Goal: Information Seeking & Learning: Learn about a topic

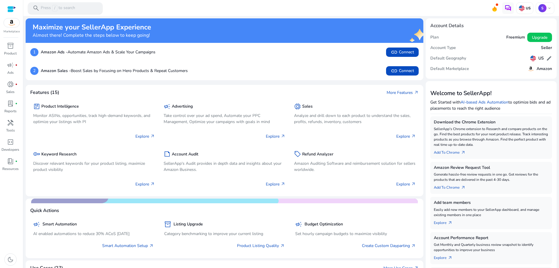
click at [56, 8] on span "/" at bounding box center [54, 8] width 5 height 6
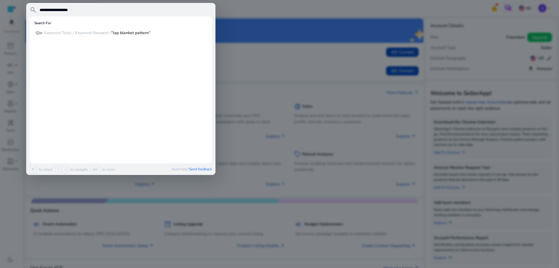
type input "**********"
click at [78, 34] on p "Keyword Tools / Keyword Research / “lap blanket pattern“" at bounding box center [97, 33] width 106 height 6
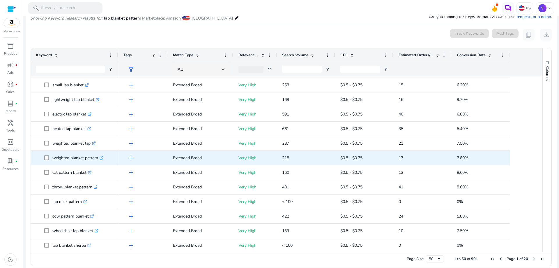
scroll to position [117, 0]
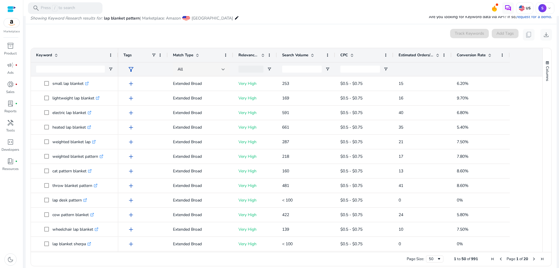
click at [418, 54] on span "Estimated Orders/Month" at bounding box center [416, 54] width 35 height 5
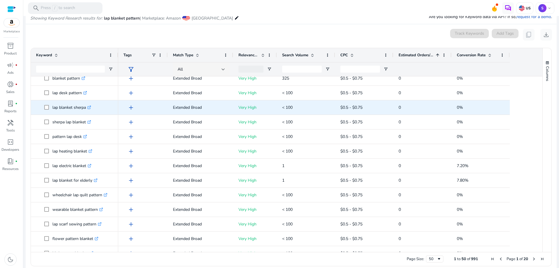
scroll to position [0, 0]
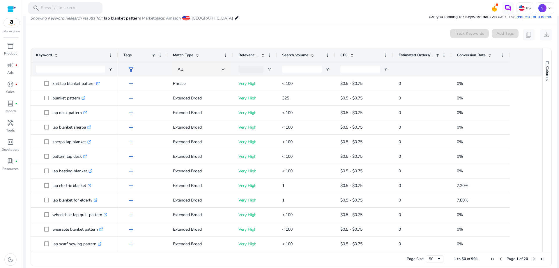
click at [424, 54] on span "Estimated Orders/Month" at bounding box center [416, 54] width 35 height 5
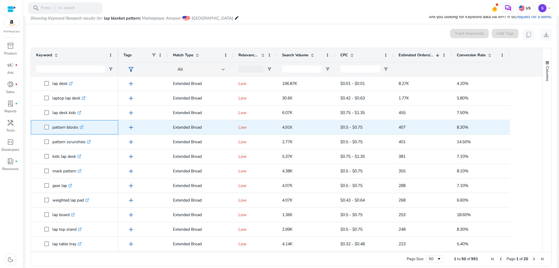
click at [82, 126] on icon ".st0{fill:#2c8af8}" at bounding box center [82, 127] width 4 height 4
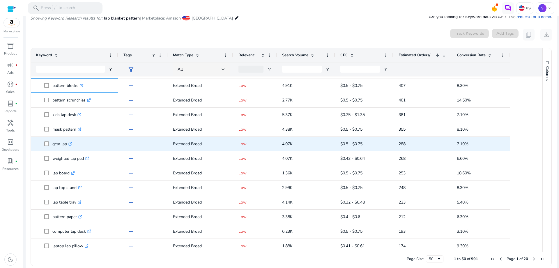
scroll to position [58, 0]
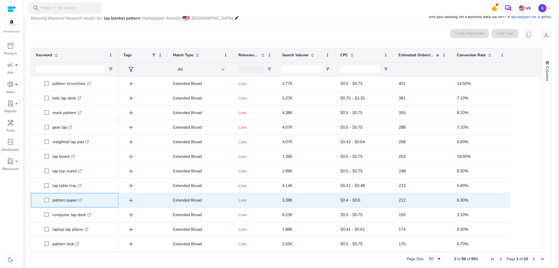
click at [82, 200] on icon ".st0{fill:#2c8af8}" at bounding box center [80, 200] width 4 height 4
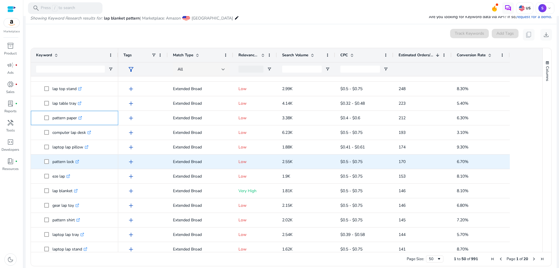
scroll to position [146, 0]
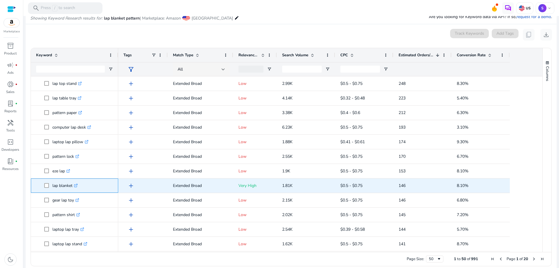
click at [78, 184] on icon ".st0{fill:#2c8af8}" at bounding box center [76, 186] width 4 height 4
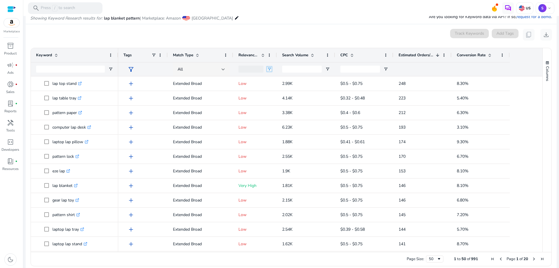
click at [269, 68] on span "Open Filter Menu" at bounding box center [269, 69] width 5 height 5
type input "**********"
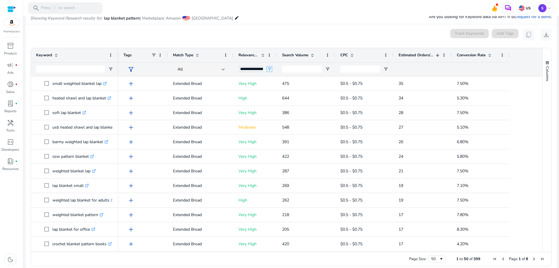
click at [270, 68] on span "Open Filter Menu" at bounding box center [269, 69] width 5 height 5
click at [231, 71] on div "All" at bounding box center [201, 69] width 66 height 14
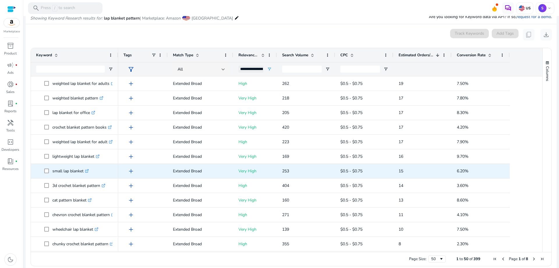
scroll to position [0, 0]
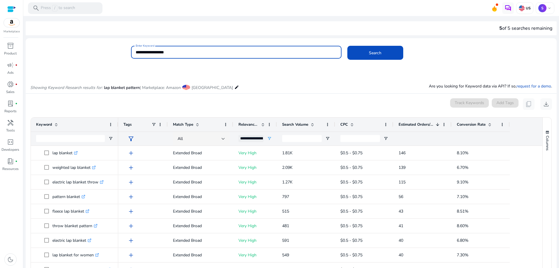
drag, startPoint x: 142, startPoint y: 51, endPoint x: 134, endPoint y: 51, distance: 8.5
click at [134, 51] on div "**********" at bounding box center [236, 52] width 211 height 13
type input "**********"
click at [394, 55] on span at bounding box center [376, 53] width 56 height 14
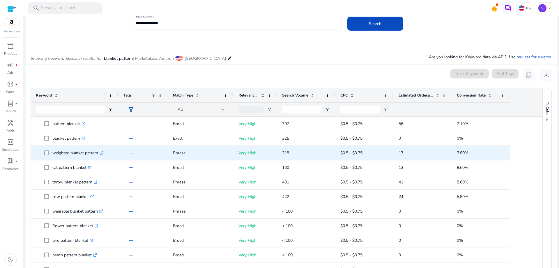
copy span "weighted blanket pattern"
drag, startPoint x: 52, startPoint y: 153, endPoint x: 98, endPoint y: 155, distance: 45.8
click at [98, 155] on span "weighted blanket pattern .st0{fill:#2c8af8}" at bounding box center [78, 153] width 69 height 12
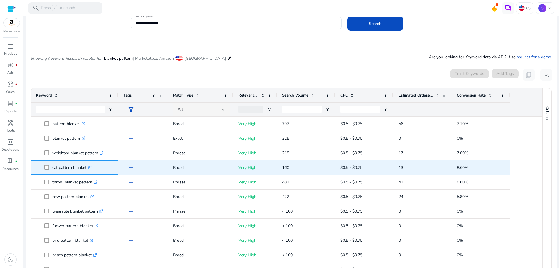
drag, startPoint x: 52, startPoint y: 168, endPoint x: 87, endPoint y: 170, distance: 34.7
click at [87, 170] on span "cat pattern blanket .st0{fill:#2c8af8}" at bounding box center [78, 167] width 69 height 12
copy span "cat pattern blanket"
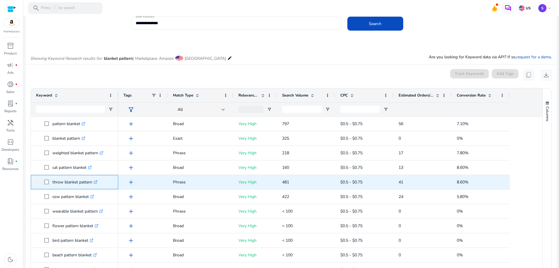
drag, startPoint x: 52, startPoint y: 182, endPoint x: 92, endPoint y: 182, distance: 40.8
click at [92, 182] on span "throw blanket pattern .st0{fill:#2c8af8}" at bounding box center [78, 182] width 69 height 12
copy span "throw blanket pattern"
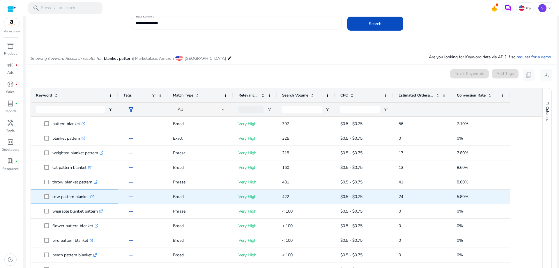
drag, startPoint x: 52, startPoint y: 196, endPoint x: 89, endPoint y: 198, distance: 37.1
click at [89, 198] on span "cow pattern blanket .st0{fill:#2c8af8}" at bounding box center [78, 197] width 69 height 12
copy span "cow pattern blanket"
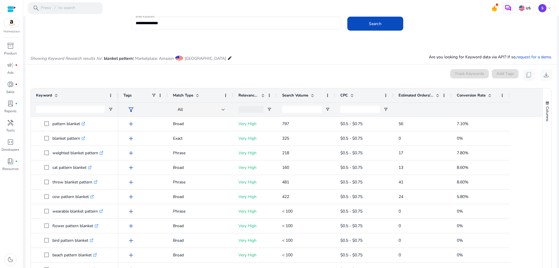
click at [437, 95] on span at bounding box center [438, 95] width 5 height 5
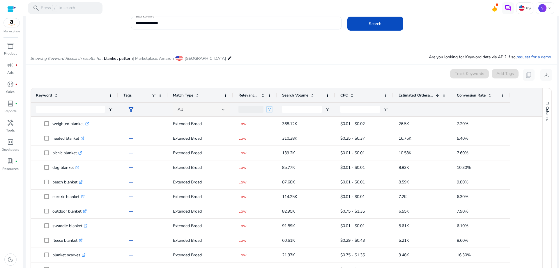
click at [269, 109] on span "Open Filter Menu" at bounding box center [269, 109] width 5 height 5
type input "**********"
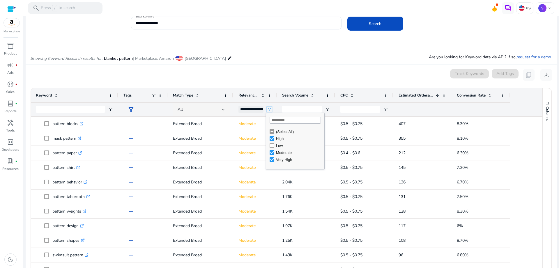
click at [269, 107] on span "Open Filter Menu" at bounding box center [269, 109] width 5 height 5
click at [232, 108] on div "All" at bounding box center [201, 109] width 66 height 14
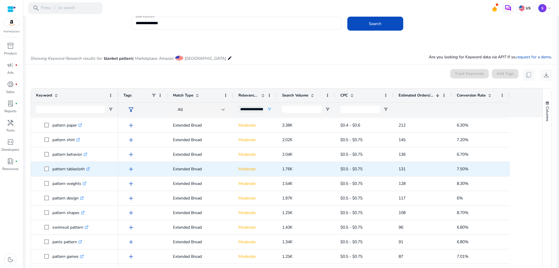
scroll to position [29, 0]
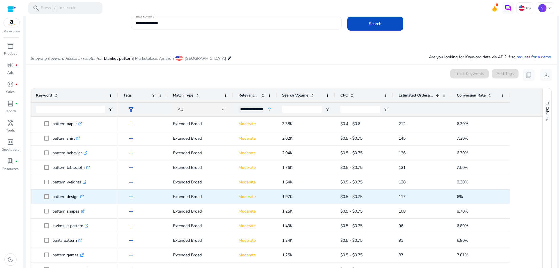
click at [84, 196] on icon ".st0{fill:#2c8af8}" at bounding box center [82, 197] width 4 height 4
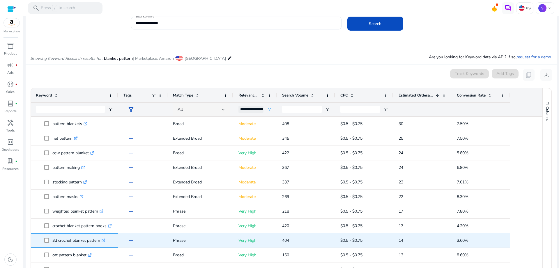
copy span "3d crochet blanket pattern"
drag, startPoint x: 52, startPoint y: 240, endPoint x: 101, endPoint y: 243, distance: 48.7
click at [101, 243] on span "3d crochet blanket pattern .st0{fill:#2c8af8}" at bounding box center [78, 240] width 69 height 12
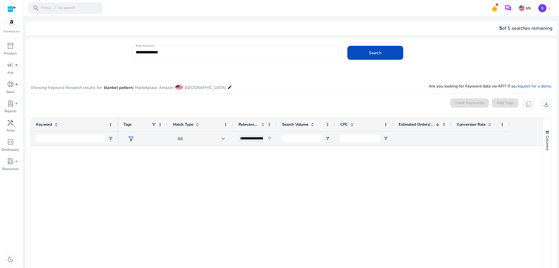
scroll to position [495, 0]
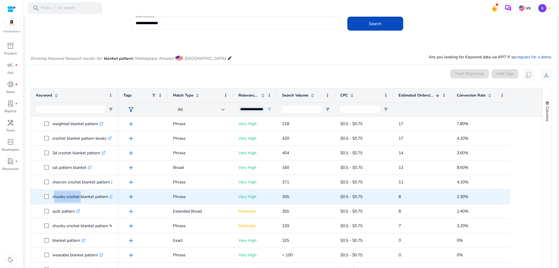
click at [108, 197] on p "chunky crochet blanket pattern .st0{fill:#2c8af8}" at bounding box center [82, 197] width 61 height 12
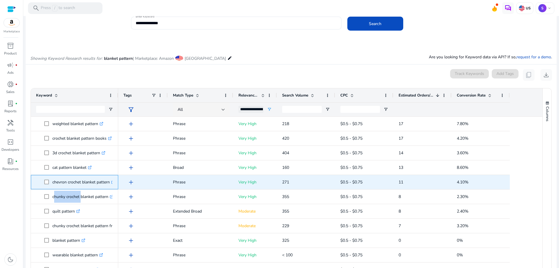
drag, startPoint x: 53, startPoint y: 182, endPoint x: 110, endPoint y: 183, distance: 56.5
click at [110, 183] on p "chevron crochet blanket pattern .st0{fill:#2c8af8}" at bounding box center [83, 182] width 63 height 12
copy p "chevron crochet blanket pattern"
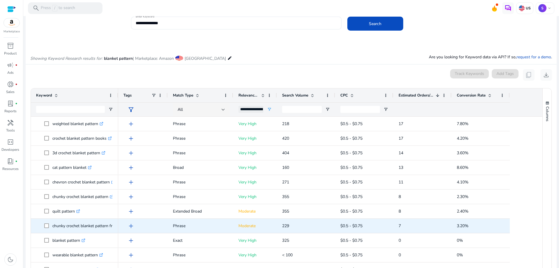
click at [94, 226] on p "chunky crochet blanket pattern free video tutorials .st0{fill:#2c8af8}" at bounding box center [100, 226] width 96 height 12
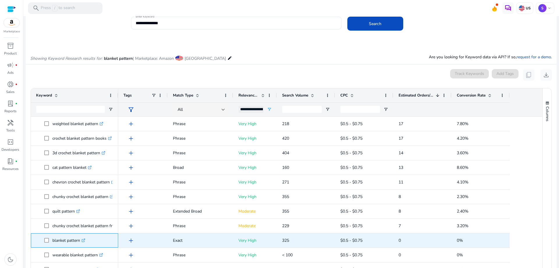
copy span "blanket pattern"
drag, startPoint x: 52, startPoint y: 240, endPoint x: 80, endPoint y: 241, distance: 27.7
click at [80, 241] on span "blanket pattern .st0{fill:#2c8af8}" at bounding box center [78, 240] width 69 height 12
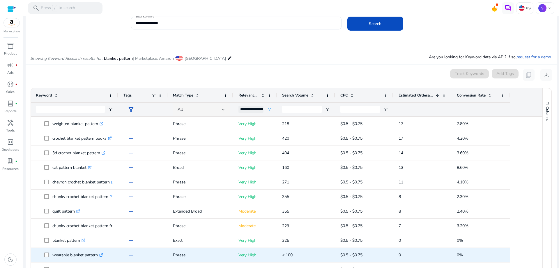
drag, startPoint x: 52, startPoint y: 255, endPoint x: 99, endPoint y: 257, distance: 46.7
click at [99, 257] on p "wearable blanket pattern .st0{fill:#2c8af8}" at bounding box center [77, 255] width 51 height 12
copy p "wearable blanket pattern"
click at [103, 254] on icon ".st0{fill:#2c8af8}" at bounding box center [101, 255] width 4 height 4
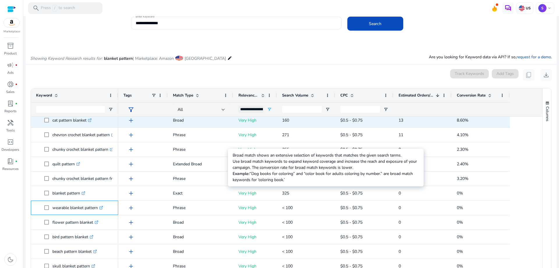
scroll to position [553, 0]
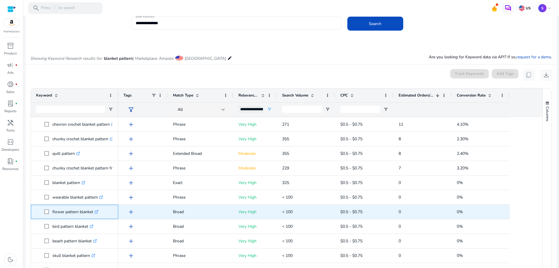
click at [98, 212] on icon ".st0{fill:#2c8af8}" at bounding box center [97, 212] width 4 height 4
copy span "flower pattern blanket"
drag, startPoint x: 52, startPoint y: 212, endPoint x: 94, endPoint y: 213, distance: 41.7
click at [94, 213] on span "flower pattern blanket .st0{fill:#2c8af8}" at bounding box center [78, 212] width 69 height 12
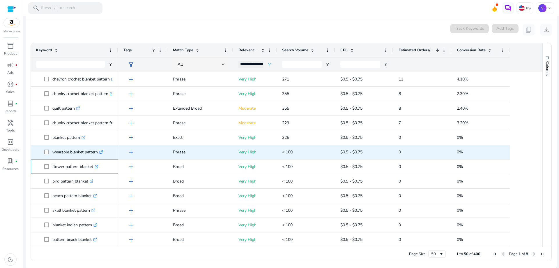
scroll to position [75, 0]
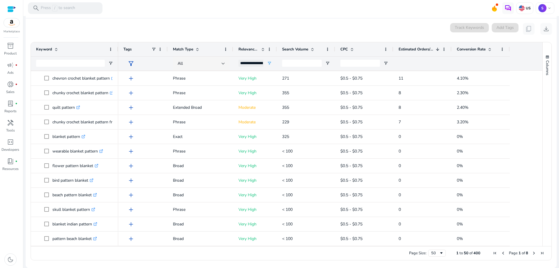
click at [533, 252] on span "Next Page" at bounding box center [534, 253] width 5 height 5
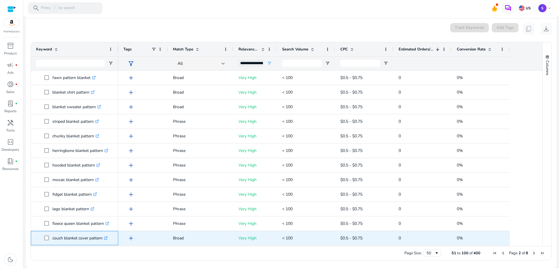
copy p "couch blanket cover pattern"
drag, startPoint x: 53, startPoint y: 238, endPoint x: 102, endPoint y: 238, distance: 48.7
click at [102, 238] on p "couch blanket cover pattern .st0{fill:#2c8af8}" at bounding box center [79, 238] width 55 height 12
click at [108, 237] on icon ".st0{fill:#2c8af8}" at bounding box center [106, 238] width 4 height 4
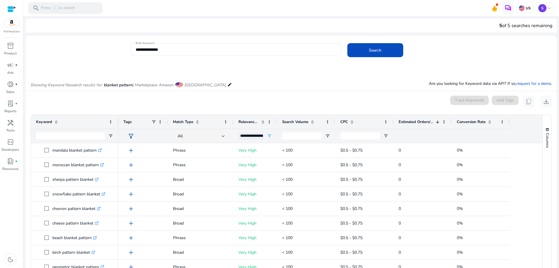
scroll to position [0, 0]
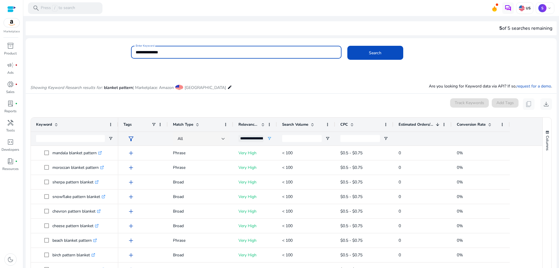
drag, startPoint x: 122, startPoint y: 52, endPoint x: 110, endPoint y: 52, distance: 12.5
click at [101, 50] on div "**********" at bounding box center [289, 55] width 527 height 19
paste input
type input "**********"
click at [367, 53] on span at bounding box center [376, 53] width 56 height 14
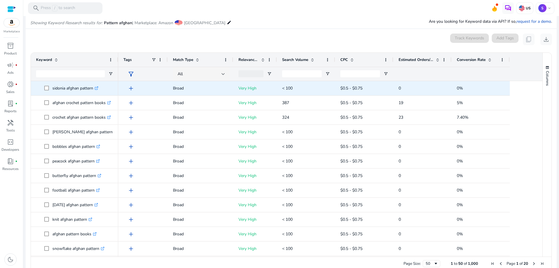
scroll to position [69, 0]
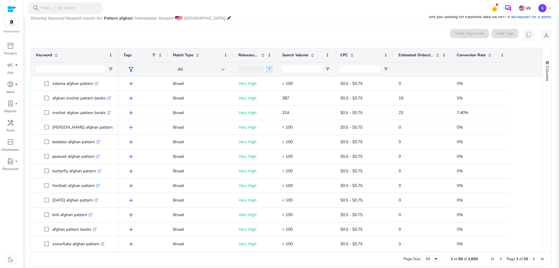
click at [269, 70] on span "Open Filter Menu" at bounding box center [269, 69] width 5 height 5
type input "**********"
click at [409, 55] on span "Estimated Orders/Month" at bounding box center [416, 54] width 35 height 5
click at [410, 56] on span "Estimated Orders/Month" at bounding box center [416, 54] width 35 height 5
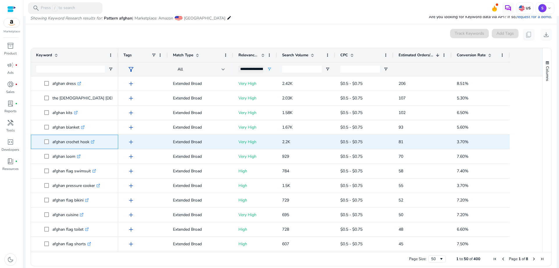
click at [94, 142] on icon ".st0{fill:#2c8af8}" at bounding box center [93, 142] width 4 height 4
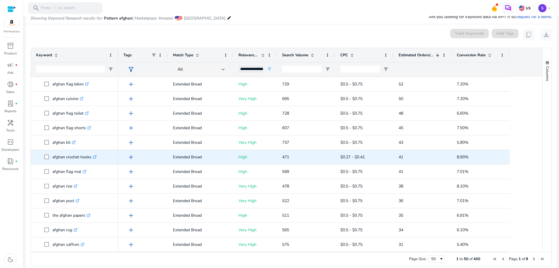
scroll to position [117, 0]
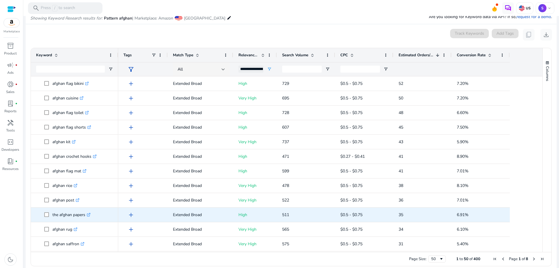
click at [90, 213] on icon ".st0{fill:#2c8af8}" at bounding box center [89, 215] width 4 height 4
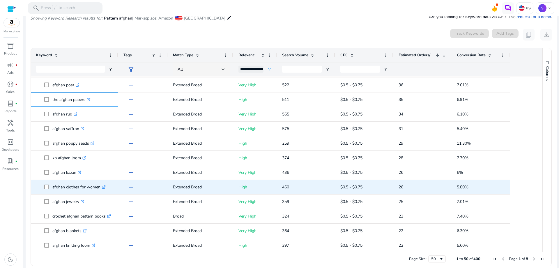
scroll to position [0, 0]
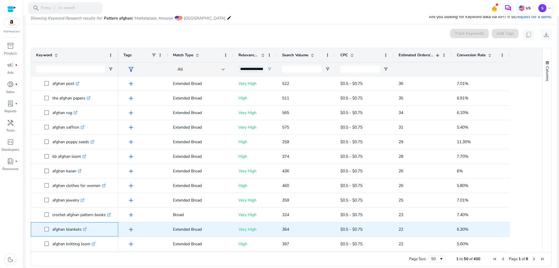
click at [86, 229] on icon ".st0{fill:#2c8af8}" at bounding box center [85, 229] width 4 height 4
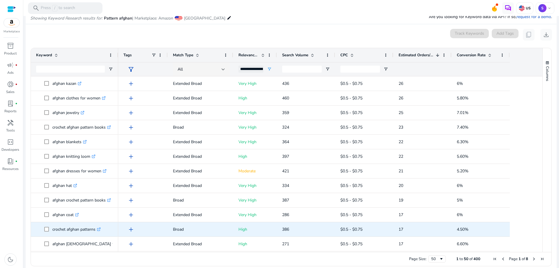
click at [100, 229] on icon ".st0{fill:#2c8af8}" at bounding box center [99, 229] width 4 height 4
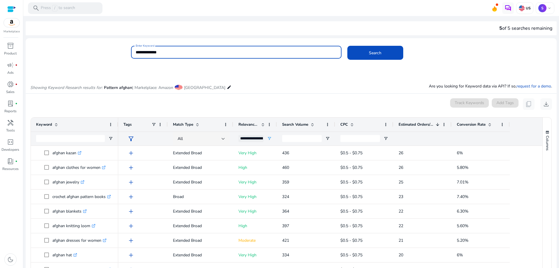
drag, startPoint x: 172, startPoint y: 50, endPoint x: 131, endPoint y: 50, distance: 41.4
click at [131, 50] on div "**********" at bounding box center [236, 52] width 211 height 13
paste input
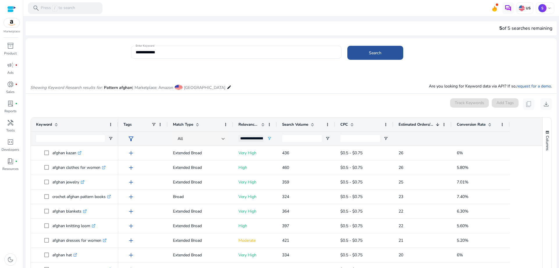
click at [365, 52] on span at bounding box center [376, 53] width 56 height 14
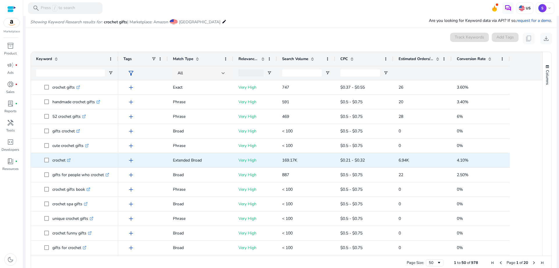
scroll to position [69, 0]
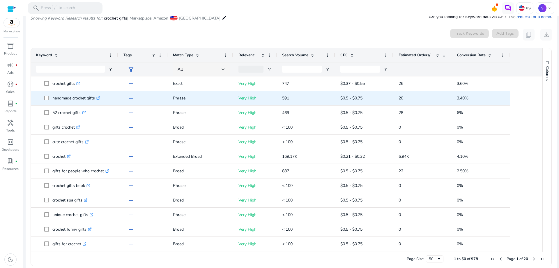
drag, startPoint x: 53, startPoint y: 97, endPoint x: 95, endPoint y: 101, distance: 41.5
click at [95, 101] on p "handmade crochet gifts .st0{fill:#2c8af8}" at bounding box center [76, 98] width 48 height 12
copy p "handmade crochet gifts"
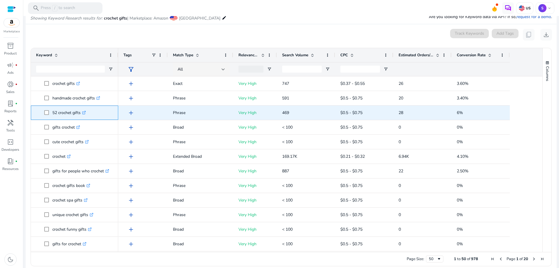
click at [84, 112] on icon ".st0{fill:#2c8af8}" at bounding box center [84, 113] width 4 height 4
click at [85, 111] on icon at bounding box center [83, 112] width 3 height 3
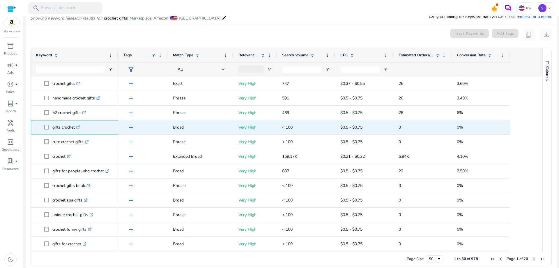
copy p "gifts crochet"
drag, startPoint x: 52, startPoint y: 128, endPoint x: 75, endPoint y: 128, distance: 22.4
click at [75, 128] on p "gifts crochet .st0{fill:#2c8af8}" at bounding box center [66, 127] width 28 height 12
click at [80, 126] on icon at bounding box center [79, 126] width 2 height 2
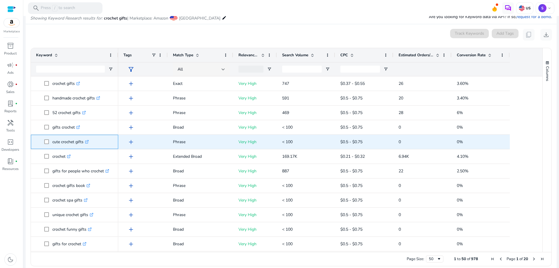
drag, startPoint x: 53, startPoint y: 142, endPoint x: 83, endPoint y: 143, distance: 30.3
click at [83, 143] on p "cute crochet gifts .st0{fill:#2c8af8}" at bounding box center [70, 142] width 36 height 12
copy p "cute crochet gifts"
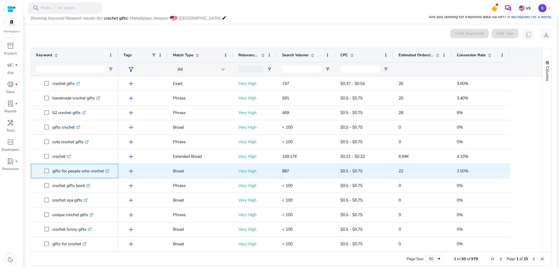
drag, startPoint x: 53, startPoint y: 171, endPoint x: 103, endPoint y: 173, distance: 50.7
click at [103, 173] on p "gifts for people who crochet .st0{fill:#2c8af8}" at bounding box center [80, 171] width 57 height 12
copy p "gifts for people who crochet"
click at [108, 172] on icon ".st0{fill:#2c8af8}" at bounding box center [107, 171] width 4 height 4
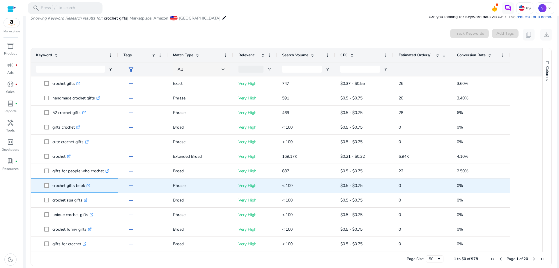
drag, startPoint x: 52, startPoint y: 186, endPoint x: 85, endPoint y: 188, distance: 32.7
click at [85, 188] on p "crochet gifts book .st0{fill:#2c8af8}" at bounding box center [71, 185] width 38 height 12
copy p "crochet gifts book"
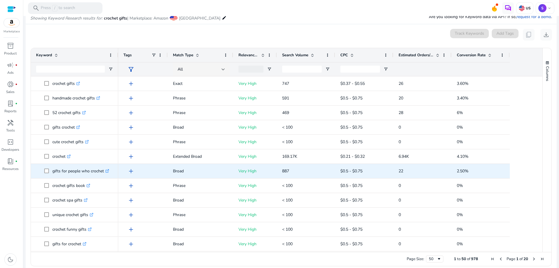
click at [108, 170] on icon at bounding box center [108, 170] width 2 height 2
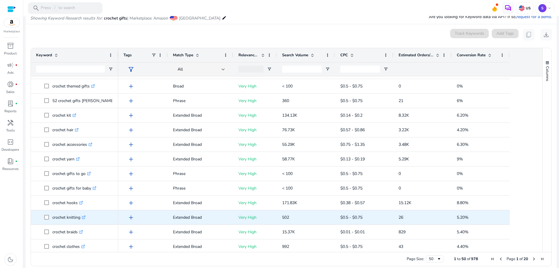
scroll to position [203, 0]
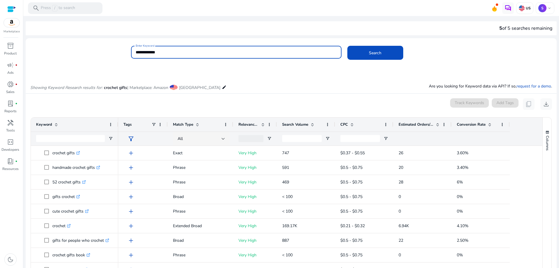
drag, startPoint x: 160, startPoint y: 51, endPoint x: 125, endPoint y: 50, distance: 35.3
click at [124, 50] on div "**********" at bounding box center [289, 55] width 527 height 19
click at [153, 53] on input "**********" at bounding box center [236, 52] width 201 height 6
drag, startPoint x: 150, startPoint y: 51, endPoint x: 164, endPoint y: 52, distance: 14.3
click at [164, 52] on input "**********" at bounding box center [236, 52] width 201 height 6
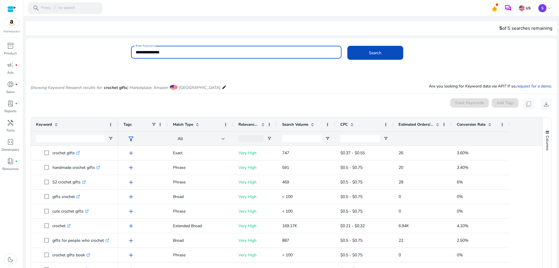
type input "**********"
click at [348, 46] on button "Search" at bounding box center [376, 53] width 56 height 14
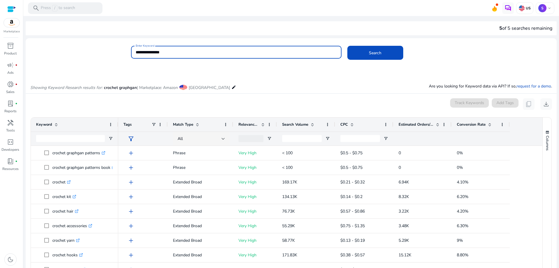
click at [163, 52] on input "**********" at bounding box center [236, 52] width 201 height 6
click at [348, 46] on button "Search" at bounding box center [376, 53] width 56 height 14
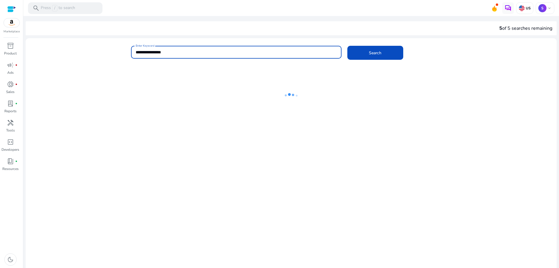
drag, startPoint x: 174, startPoint y: 53, endPoint x: 132, endPoint y: 52, distance: 42.0
click at [132, 52] on div "**********" at bounding box center [236, 52] width 211 height 13
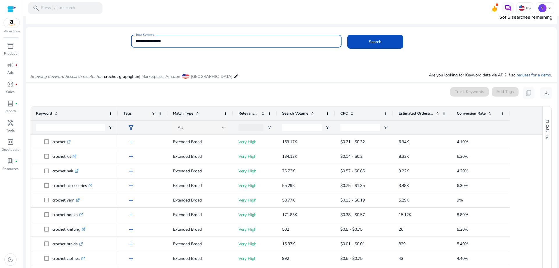
click at [136, 41] on input "**********" at bounding box center [236, 41] width 201 height 6
drag, startPoint x: 157, startPoint y: 41, endPoint x: 184, endPoint y: 42, distance: 27.7
click at [184, 42] on input "**********" at bounding box center [236, 41] width 201 height 6
click at [348, 35] on button "Search" at bounding box center [376, 42] width 56 height 14
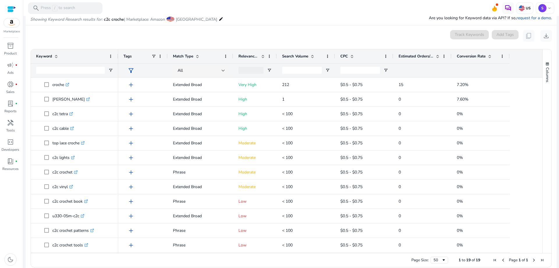
click at [365, 47] on mat-card "0 keyword(s) selected Track Keywords Add Tags content_copy download 1 to 19 of …" at bounding box center [291, 149] width 531 height 249
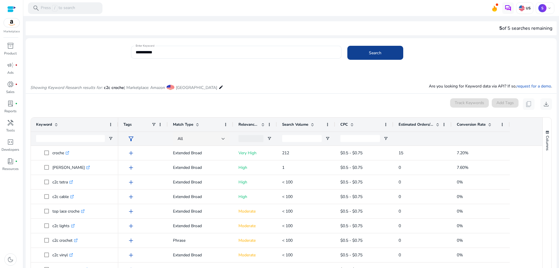
click at [372, 51] on span "Search" at bounding box center [375, 53] width 13 height 6
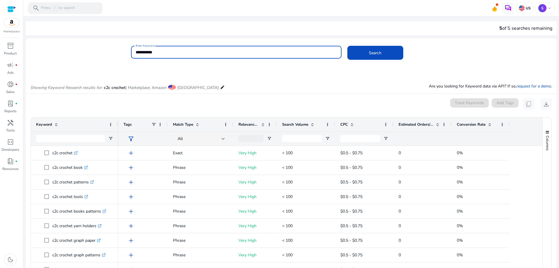
drag, startPoint x: 141, startPoint y: 53, endPoint x: 134, endPoint y: 52, distance: 7.6
click at [134, 52] on div "**********" at bounding box center [236, 52] width 211 height 13
click at [348, 46] on button "Search" at bounding box center [376, 53] width 56 height 14
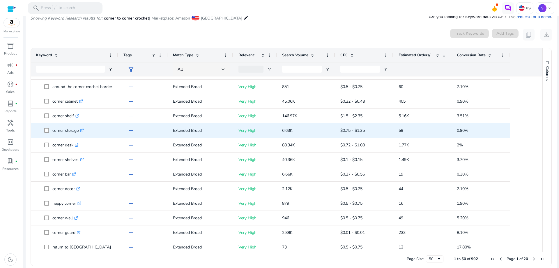
scroll to position [34, 0]
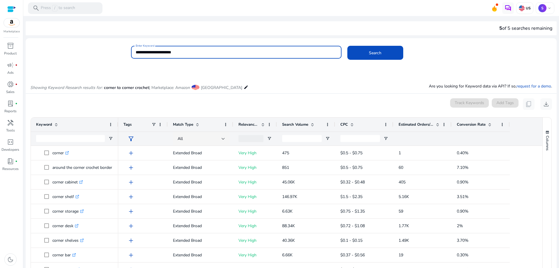
drag, startPoint x: 147, startPoint y: 51, endPoint x: 154, endPoint y: 67, distance: 17.8
click at [147, 51] on input "**********" at bounding box center [236, 52] width 201 height 6
click at [153, 52] on input "**********" at bounding box center [236, 52] width 201 height 6
type input "**********"
click at [348, 46] on button "Search" at bounding box center [376, 53] width 56 height 14
